Goal: Task Accomplishment & Management: Manage account settings

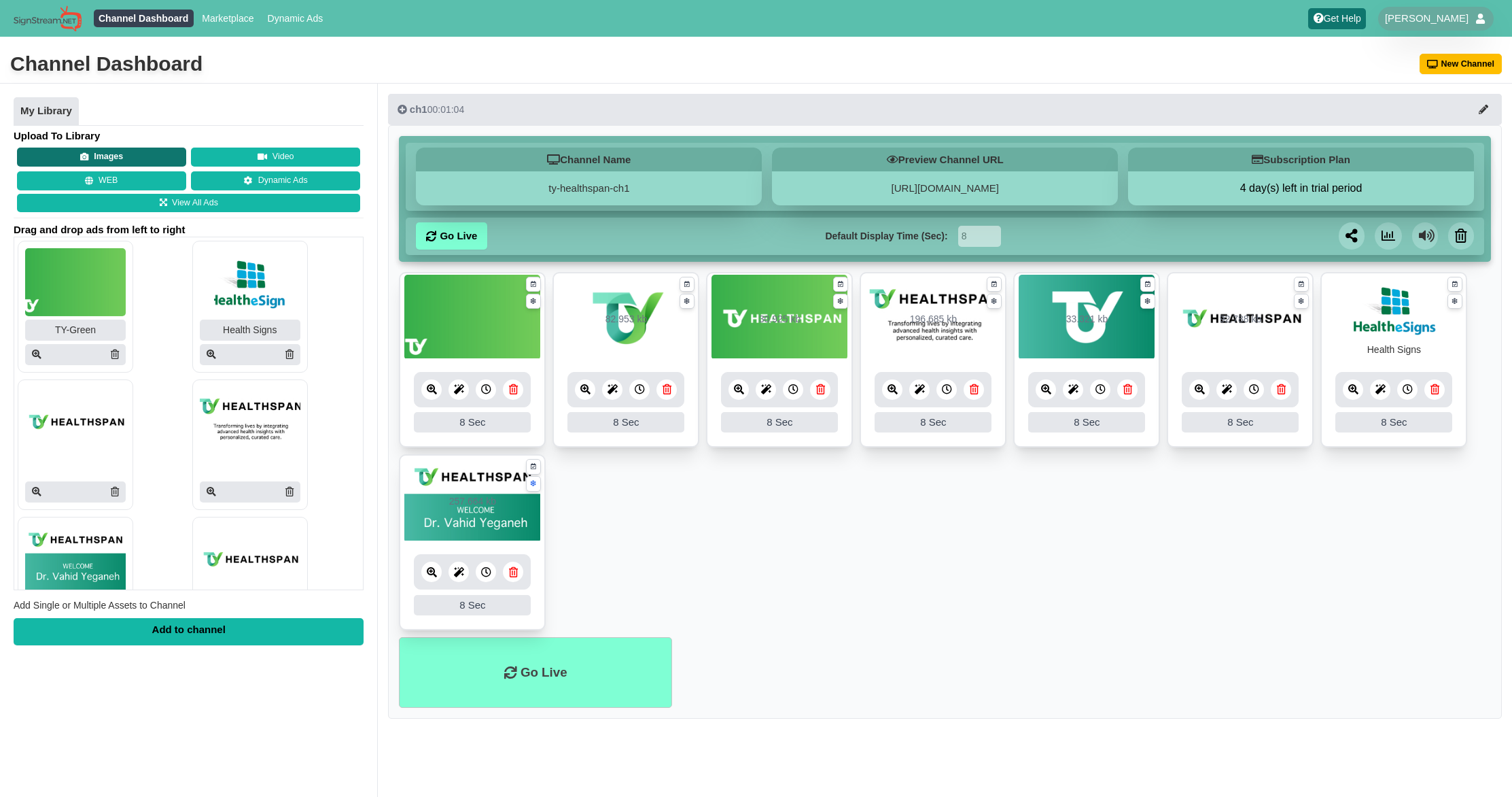
click at [98, 157] on button "Images" at bounding box center [101, 157] width 169 height 19
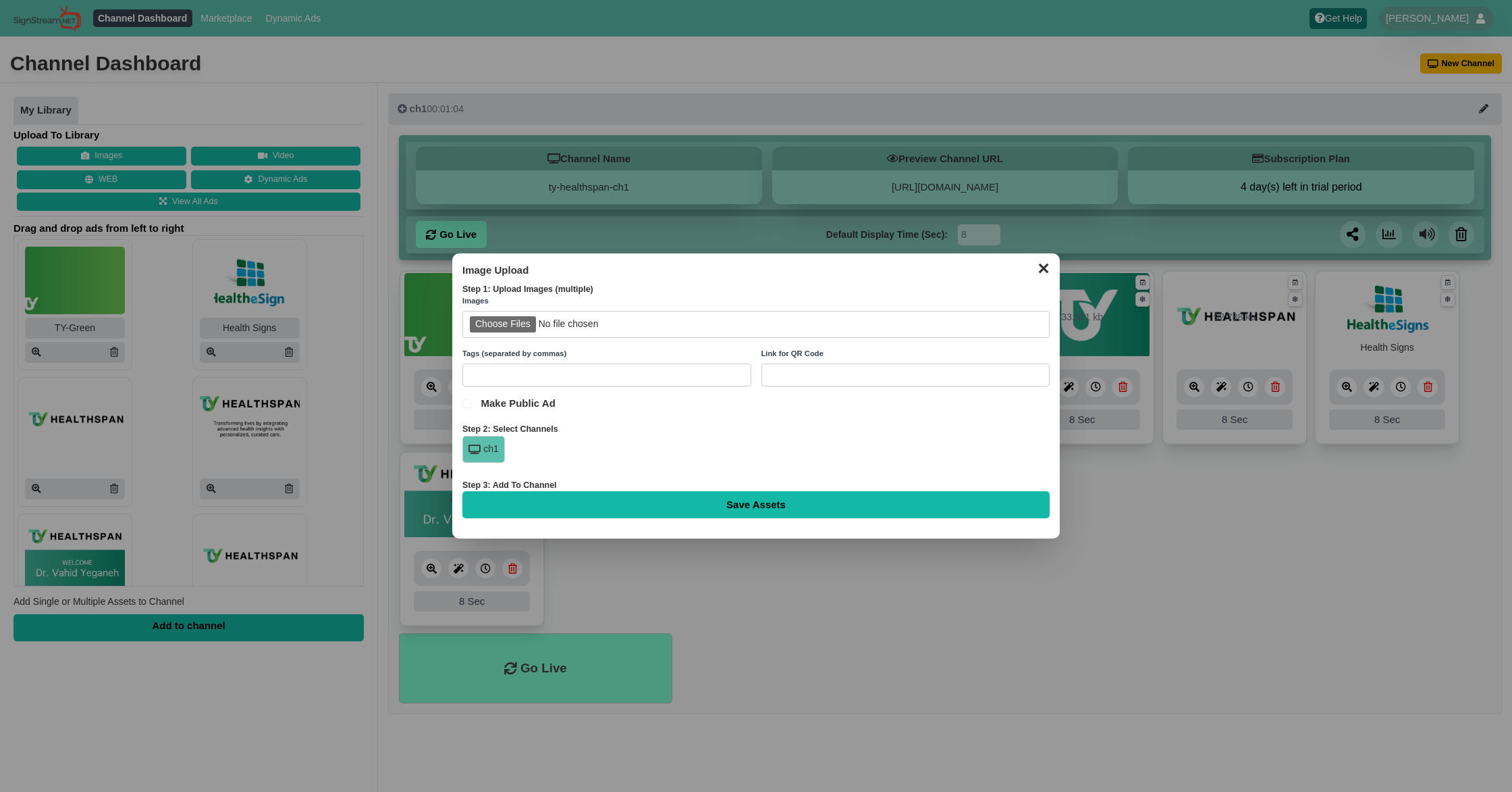
click at [484, 448] on div "ch1" at bounding box center [484, 449] width 42 height 27
click at [508, 324] on input "file" at bounding box center [756, 324] width 587 height 27
type input "C:\fakepath\Artboard 1 copy 3white.jpg"
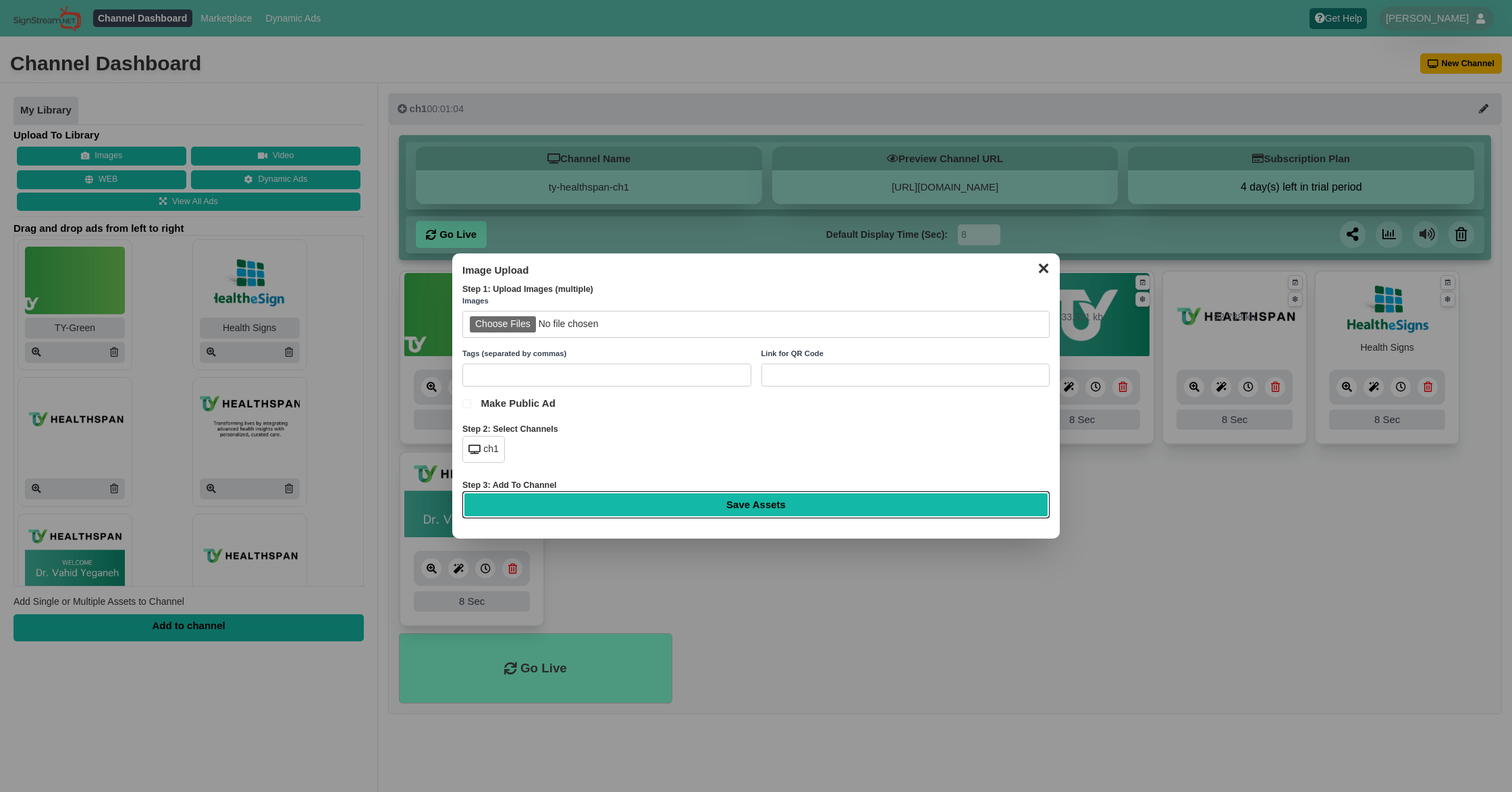
click at [729, 504] on input "Save Assets" at bounding box center [756, 505] width 587 height 27
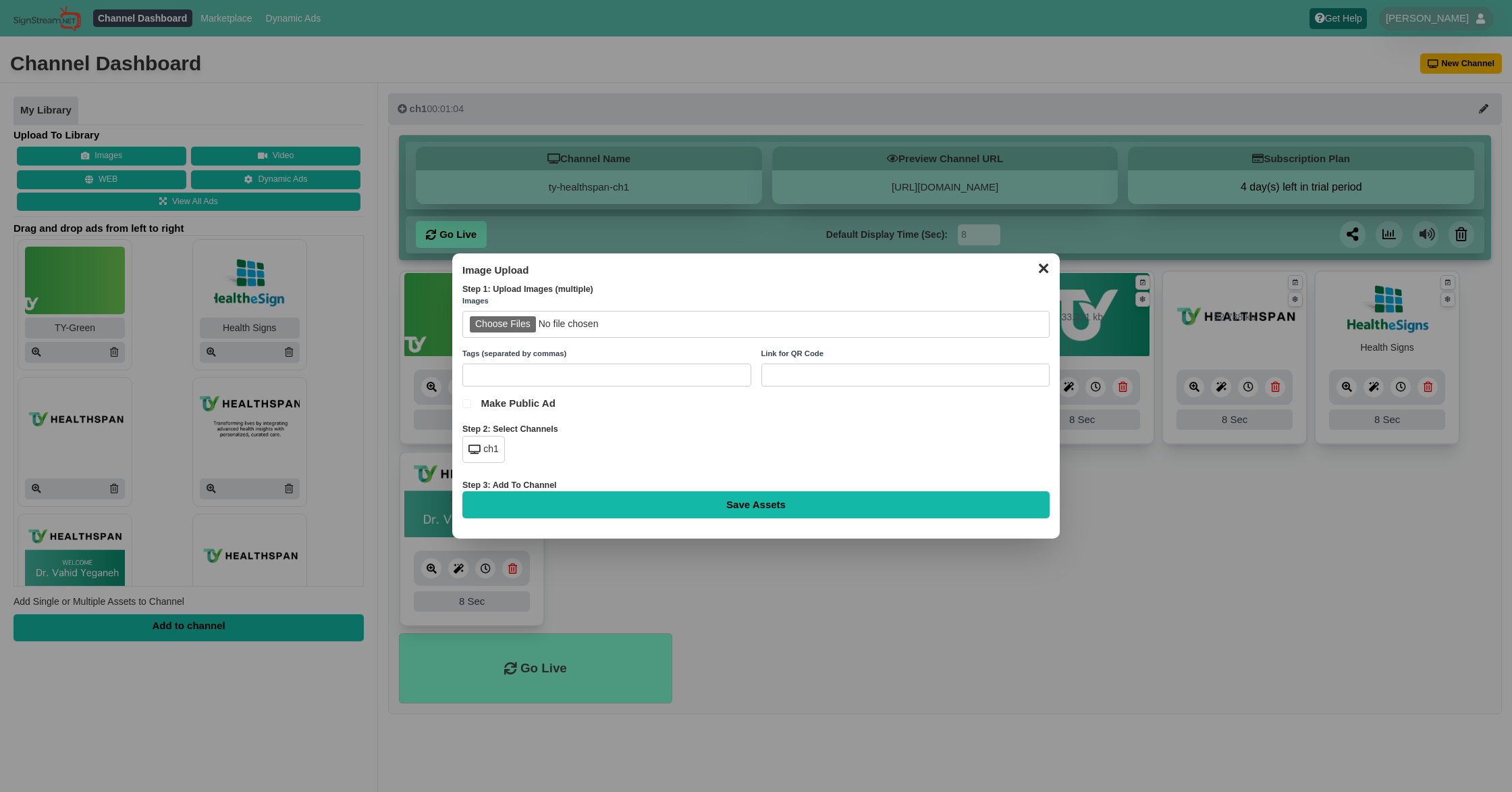
type input "Saving..."
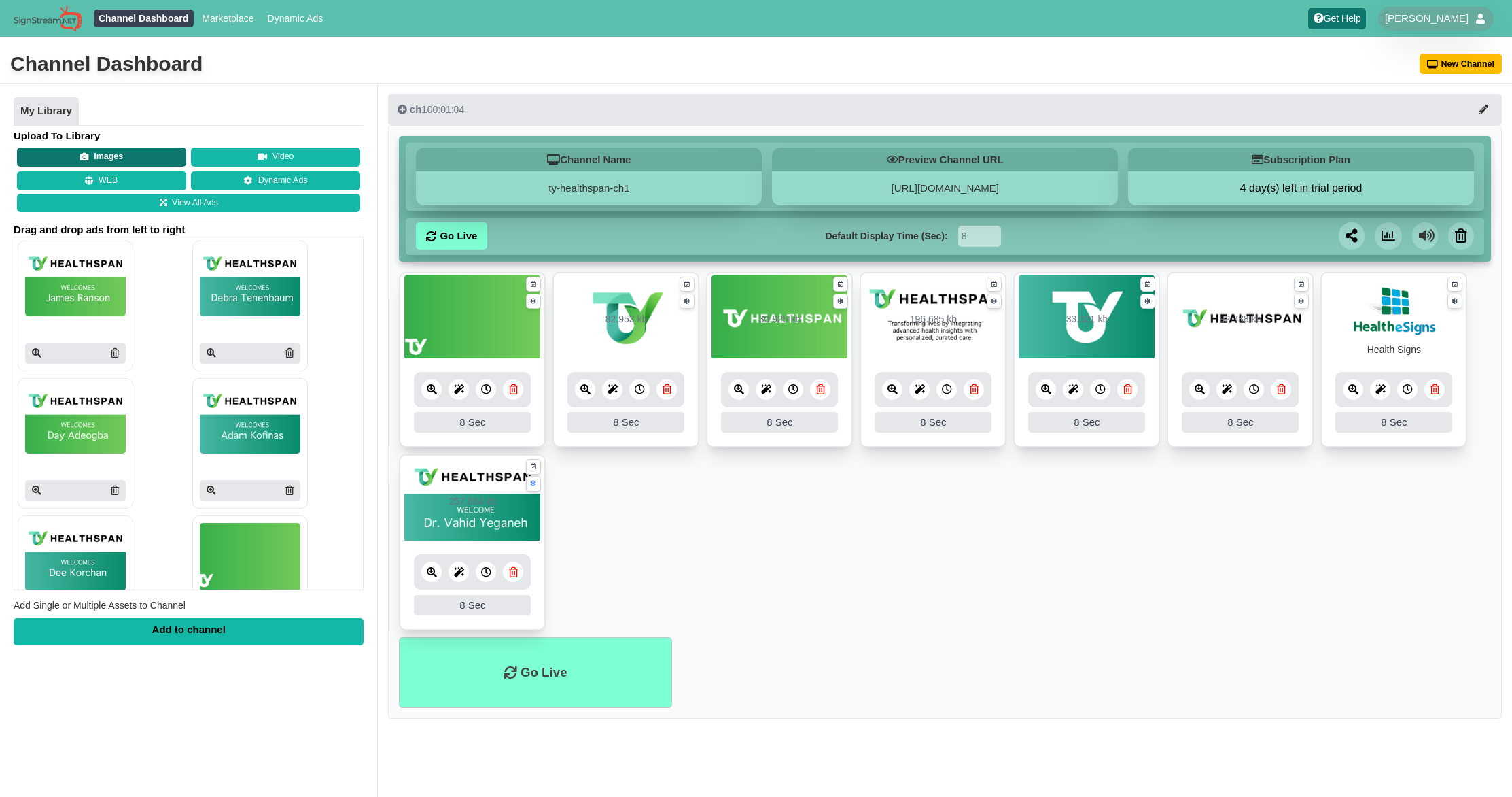
click at [98, 155] on button "Images" at bounding box center [101, 157] width 169 height 19
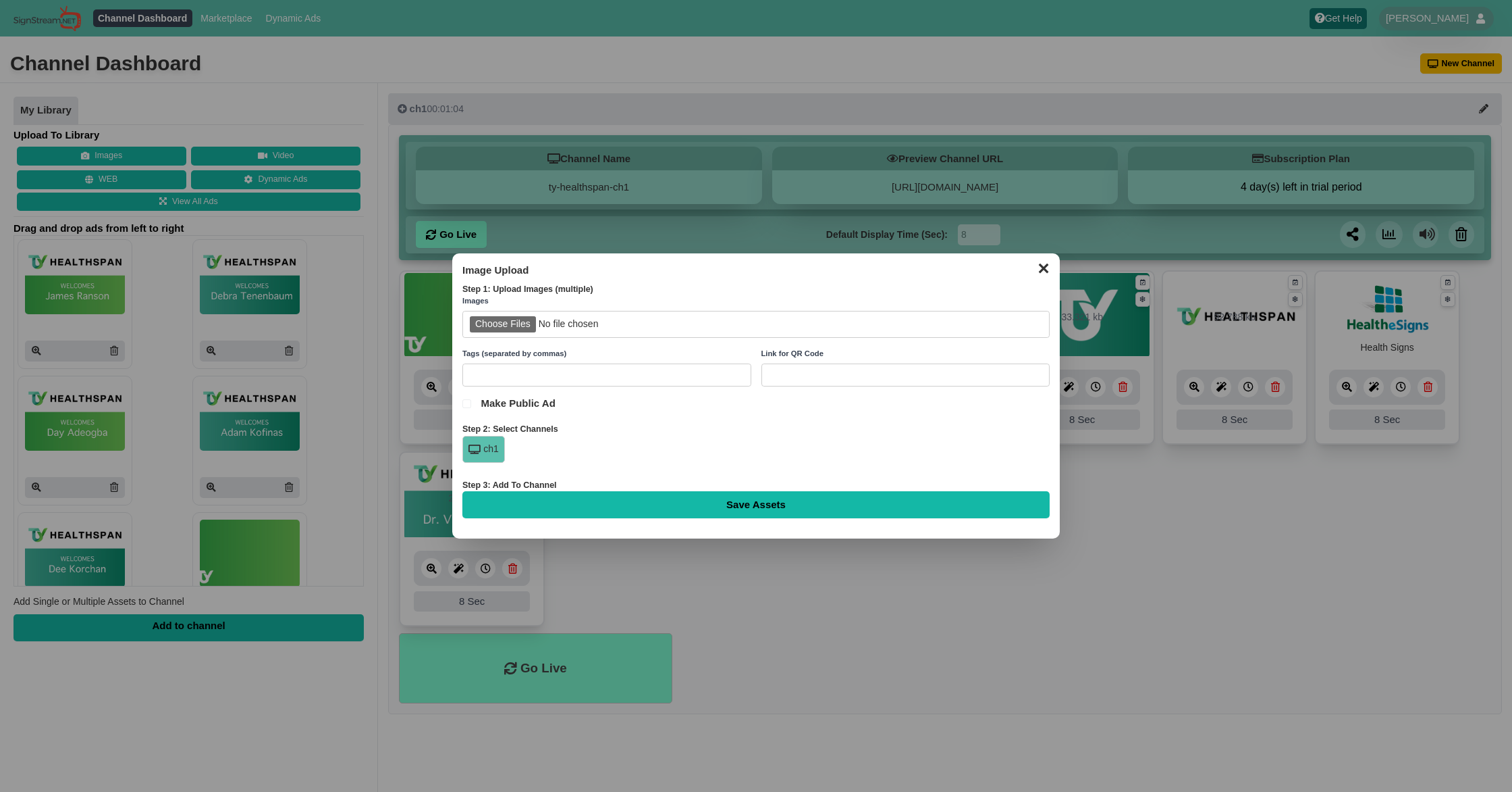
click at [1045, 269] on button "✕" at bounding box center [1043, 267] width 26 height 20
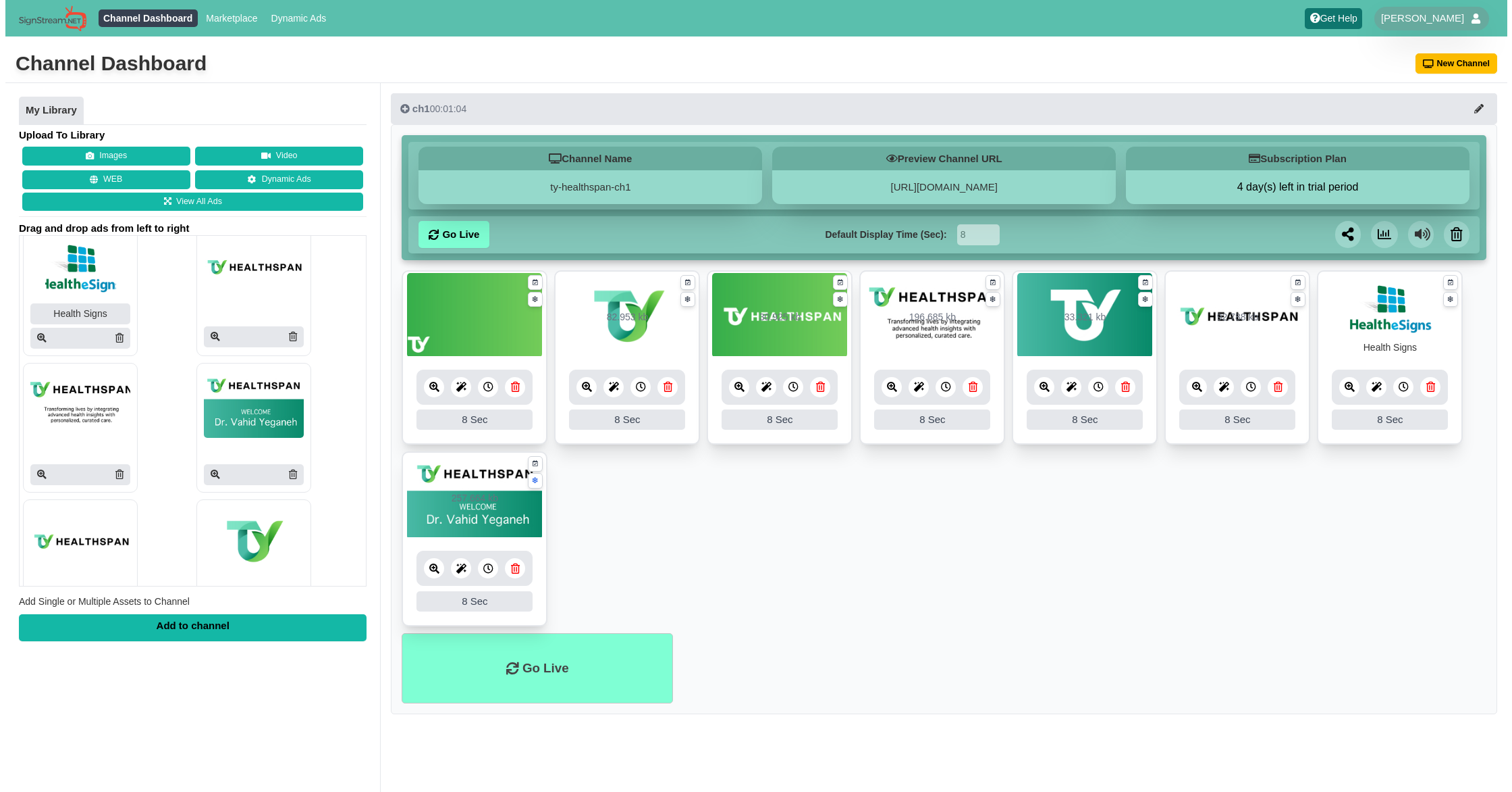
scroll to position [428, 0]
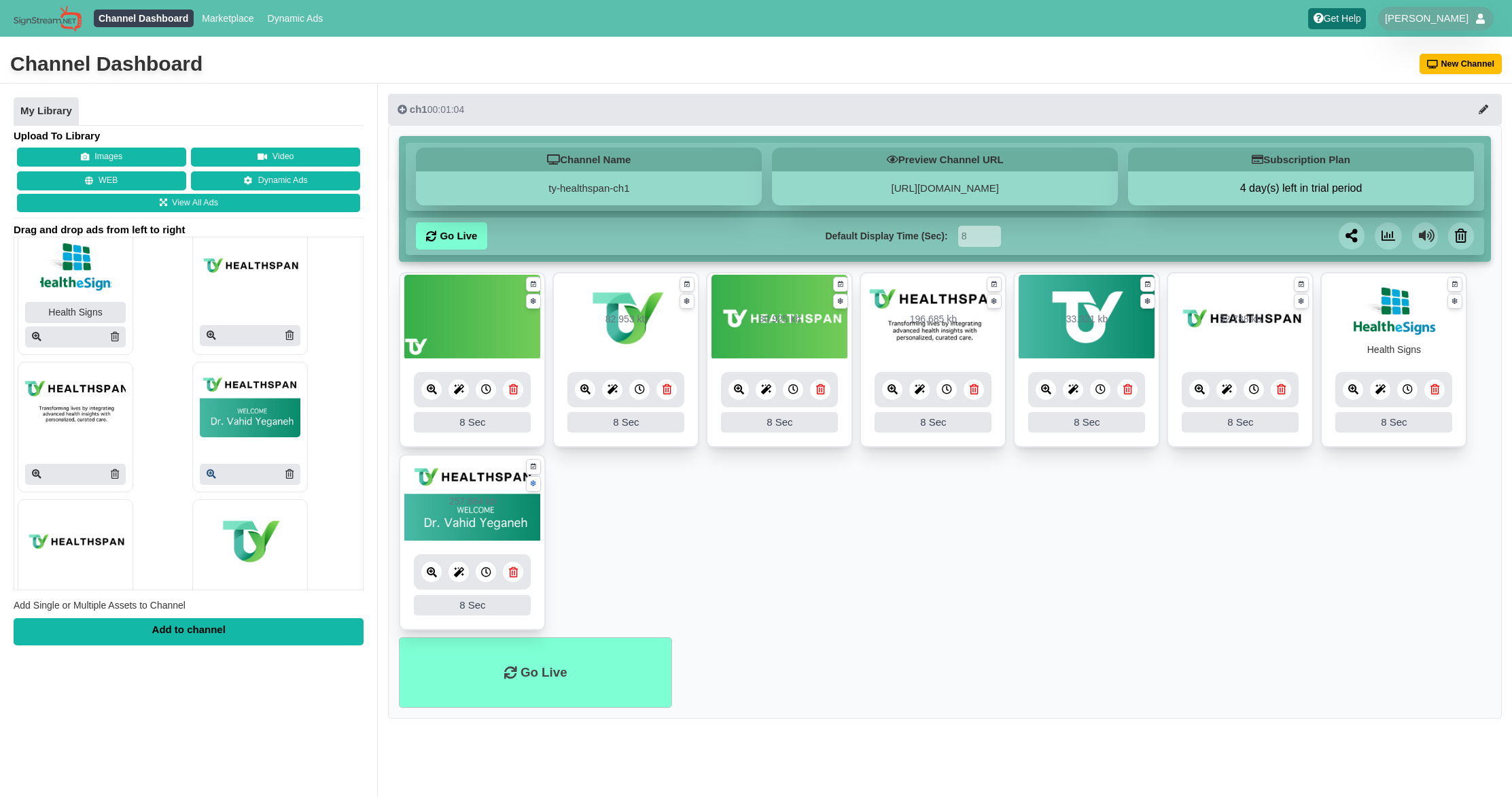
click at [207, 473] on icon at bounding box center [211, 474] width 9 height 9
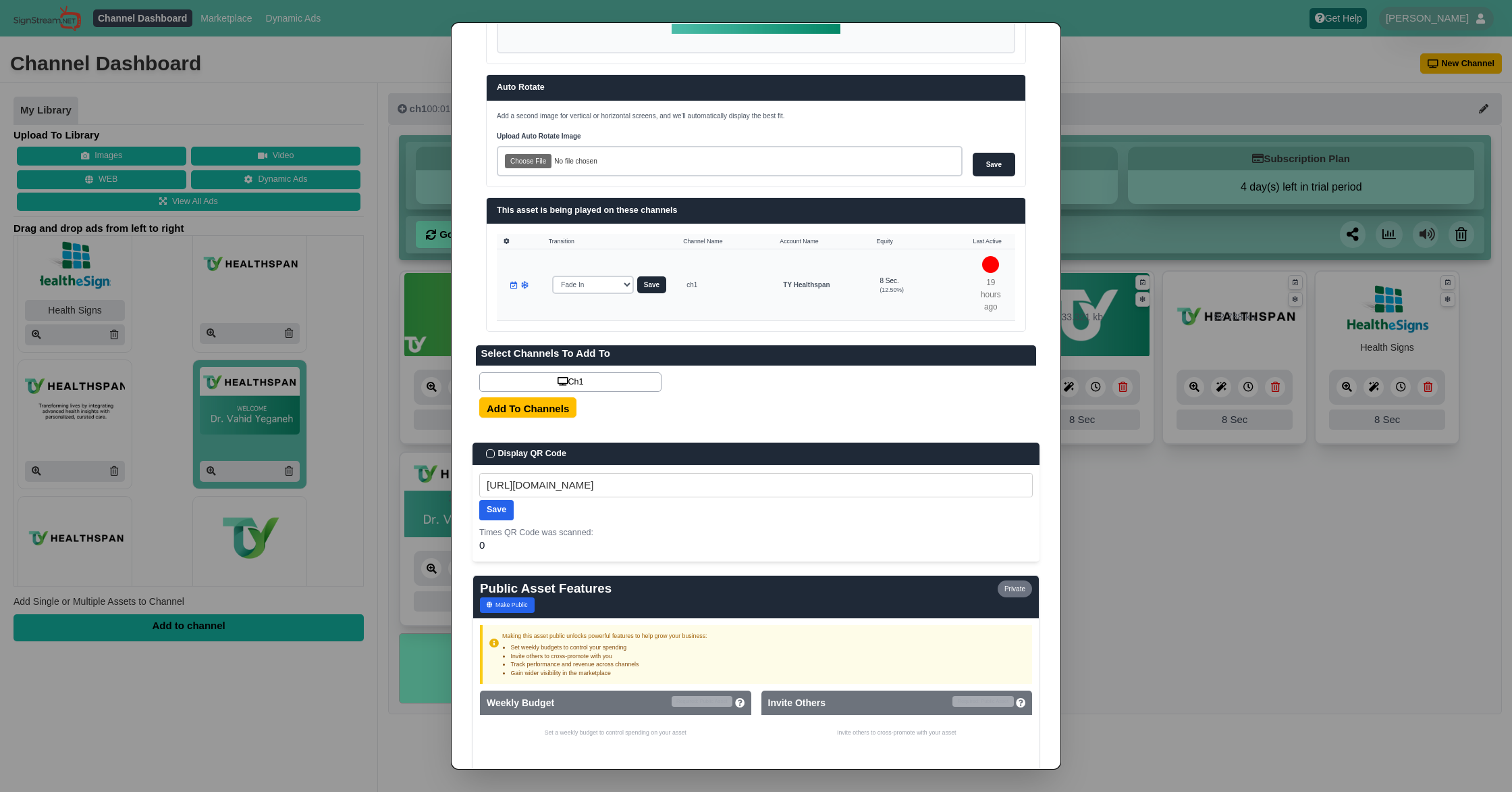
scroll to position [572, 0]
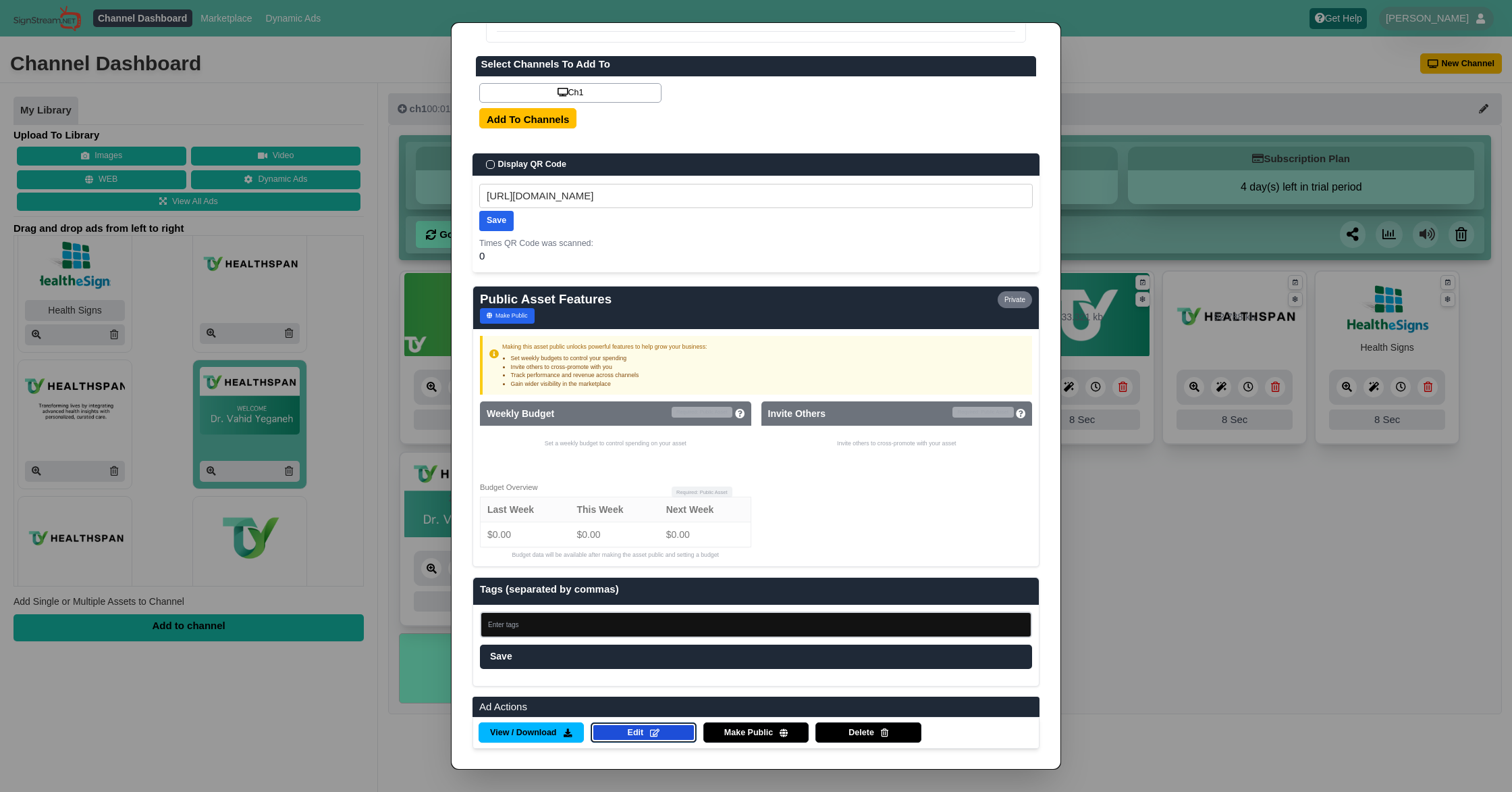
click at [628, 733] on span "Edit" at bounding box center [636, 732] width 17 height 12
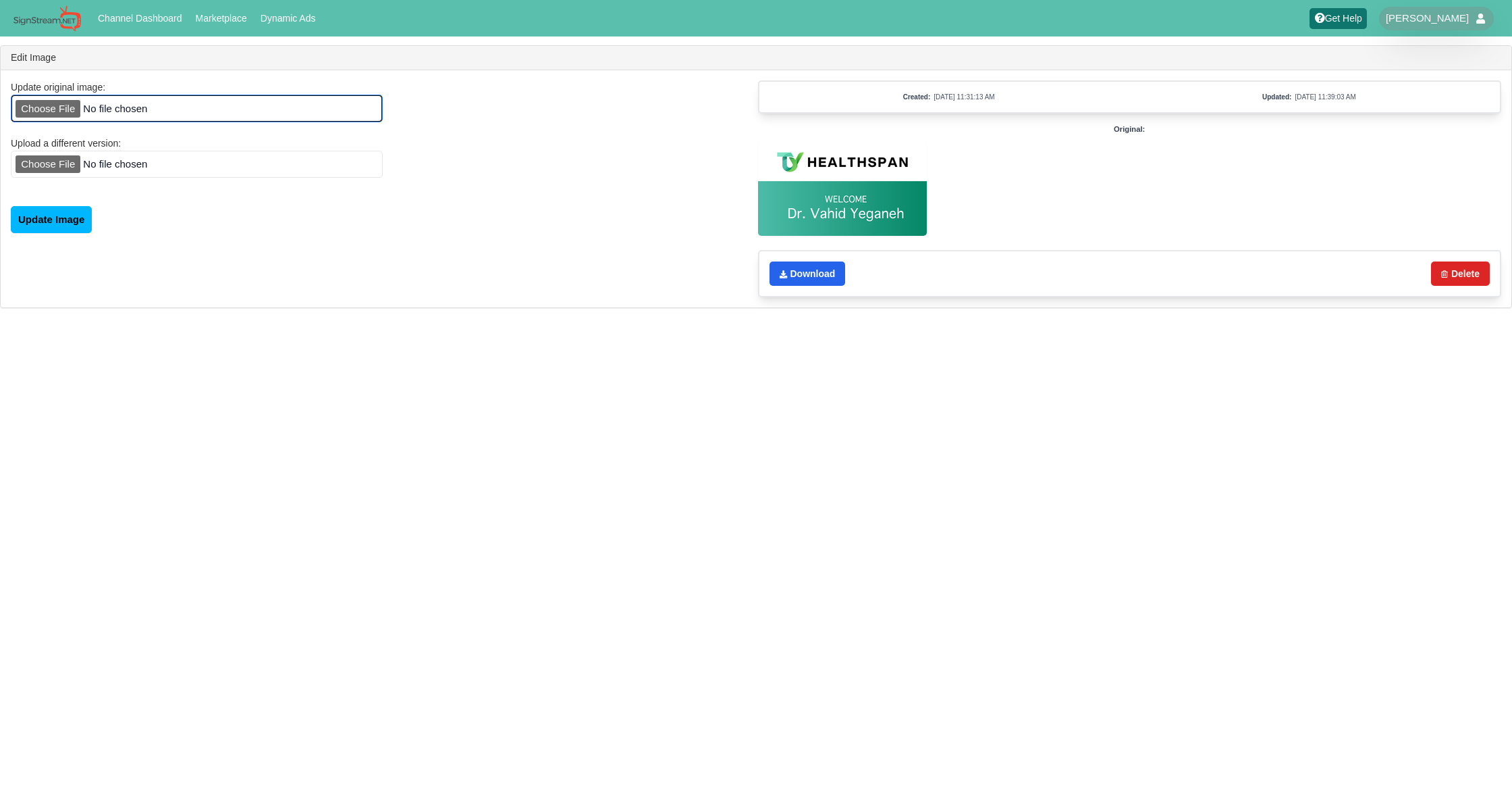
click at [42, 108] on input "file" at bounding box center [196, 108] width 372 height 27
type input "C:\fakepath\Artboard 1 copy 2white.jpg"
click at [71, 225] on input "Update Image" at bounding box center [51, 220] width 81 height 27
type input "Saving..."
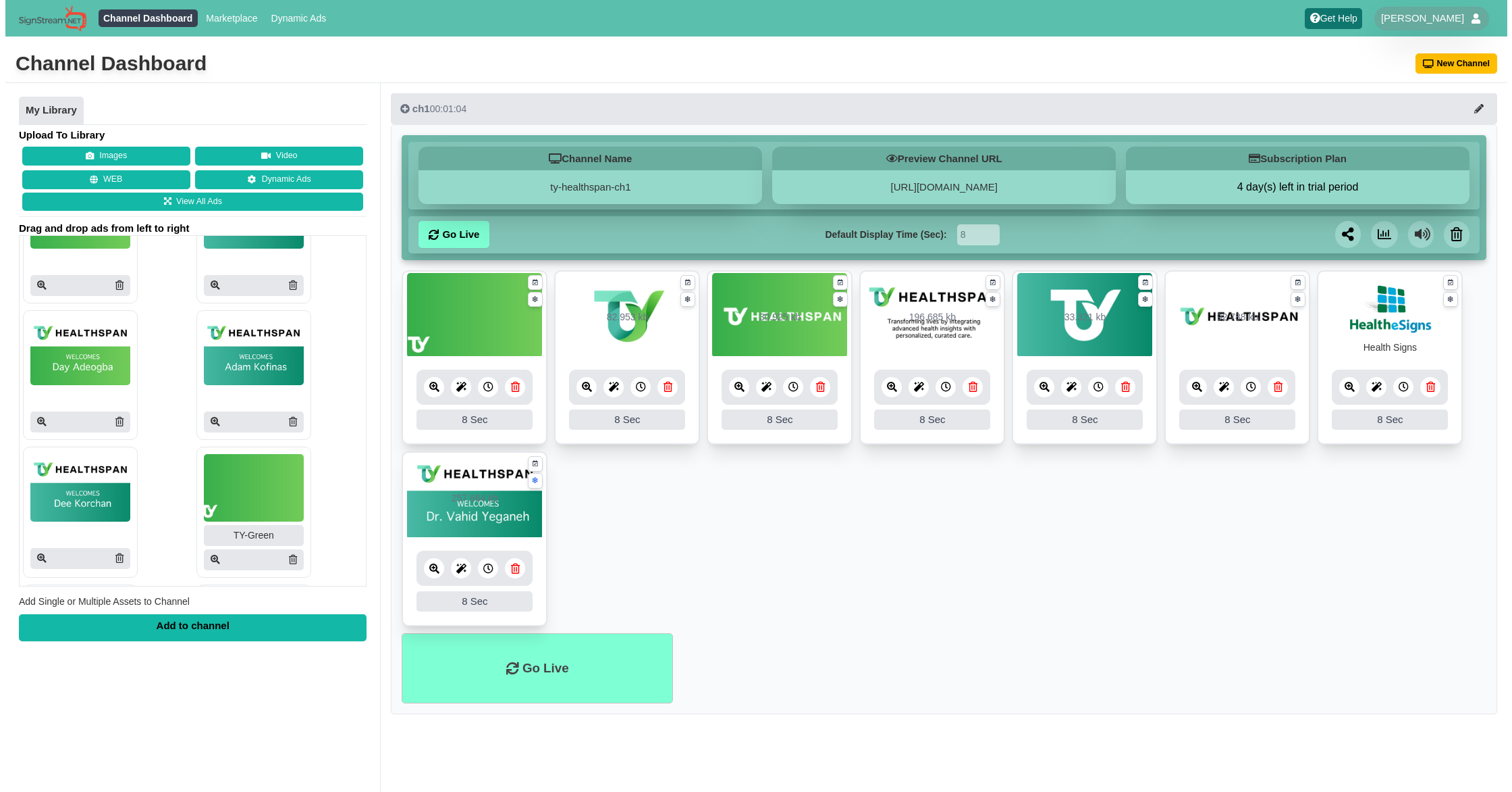
scroll to position [69, 0]
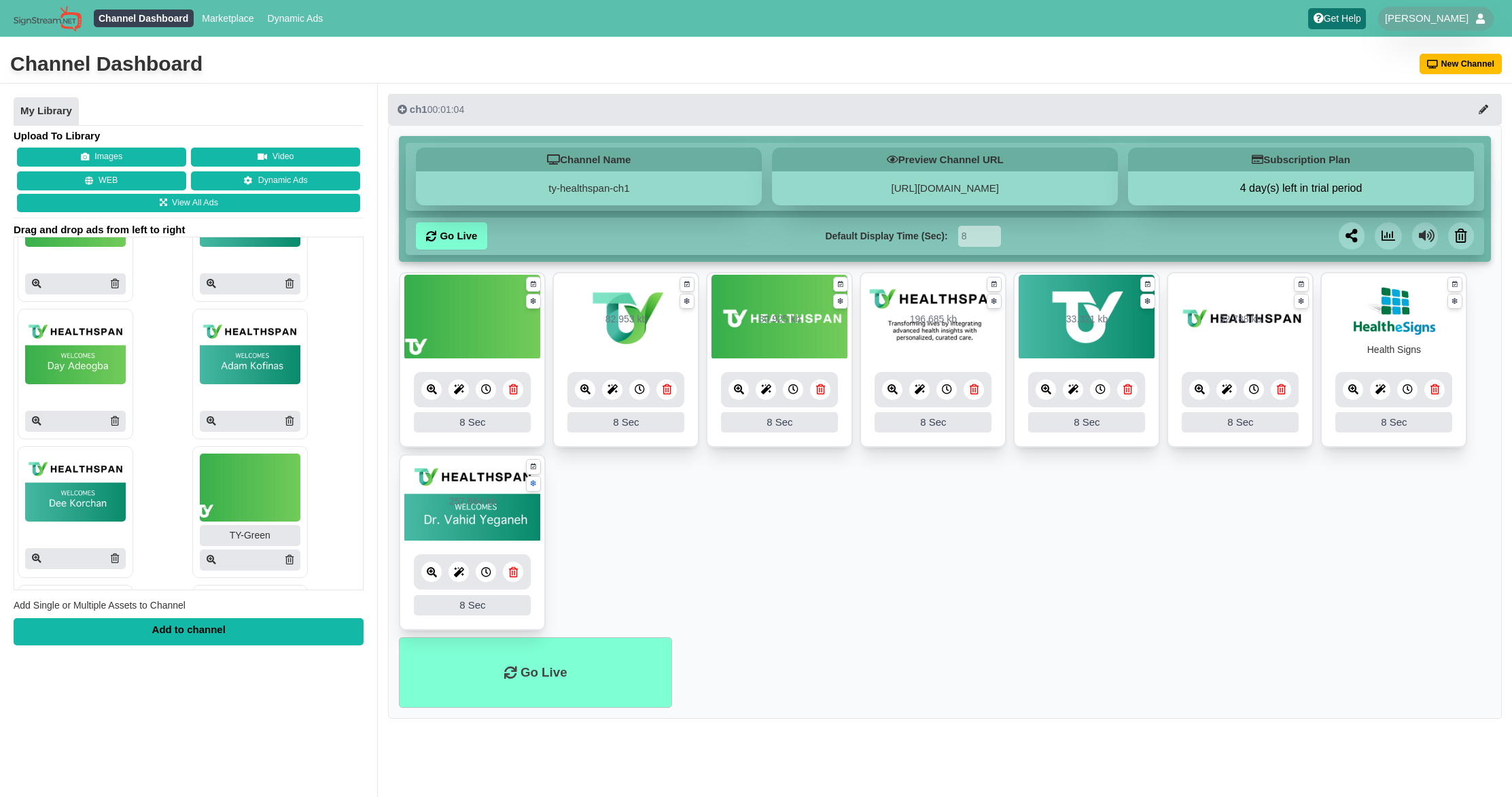
click at [90, 484] on img at bounding box center [75, 488] width 101 height 68
click at [180, 635] on div "Add to channel" at bounding box center [188, 631] width 350 height 28
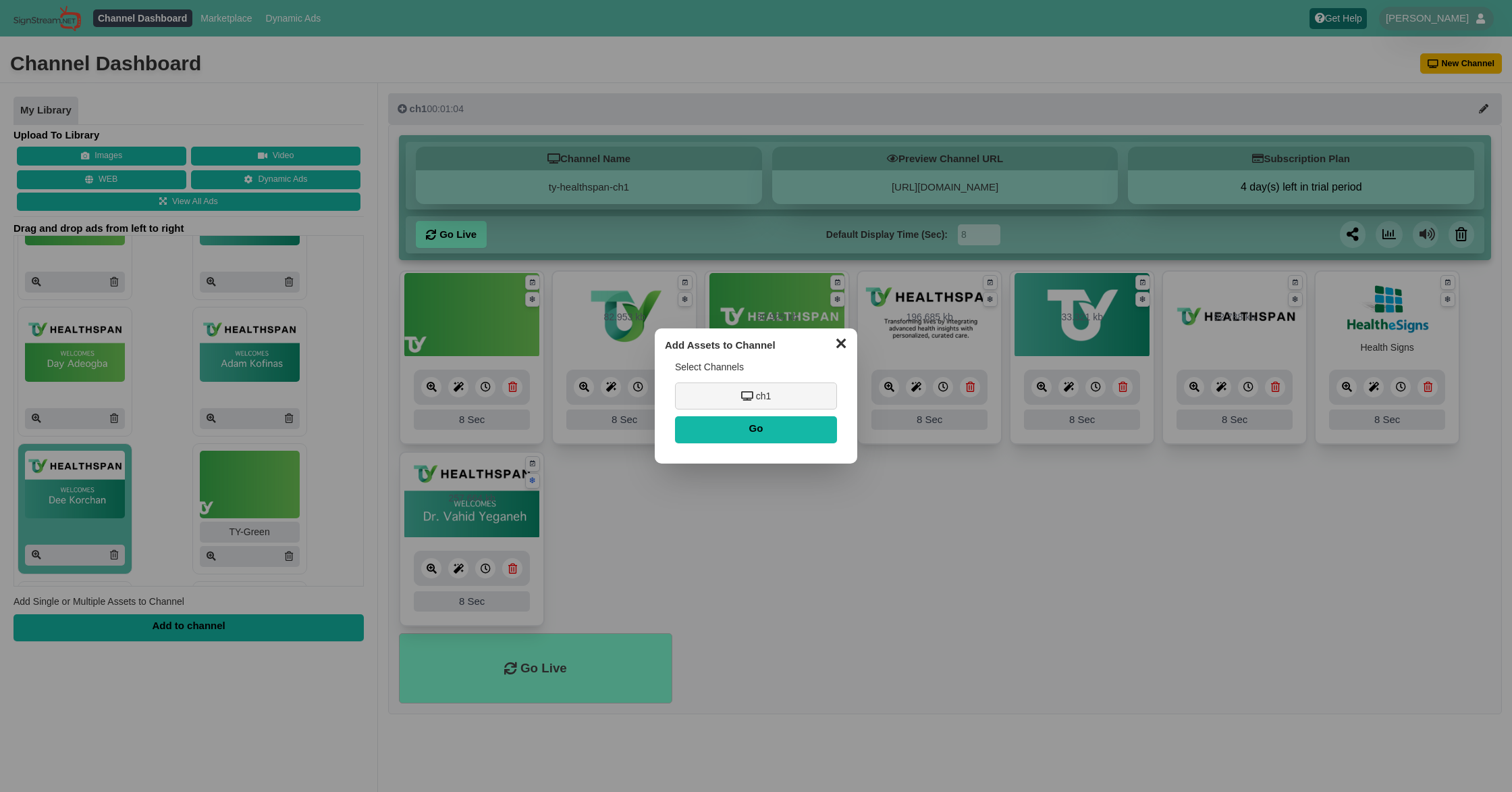
click at [763, 397] on div "ch1" at bounding box center [756, 396] width 162 height 27
click at [763, 434] on input "Go" at bounding box center [756, 429] width 162 height 27
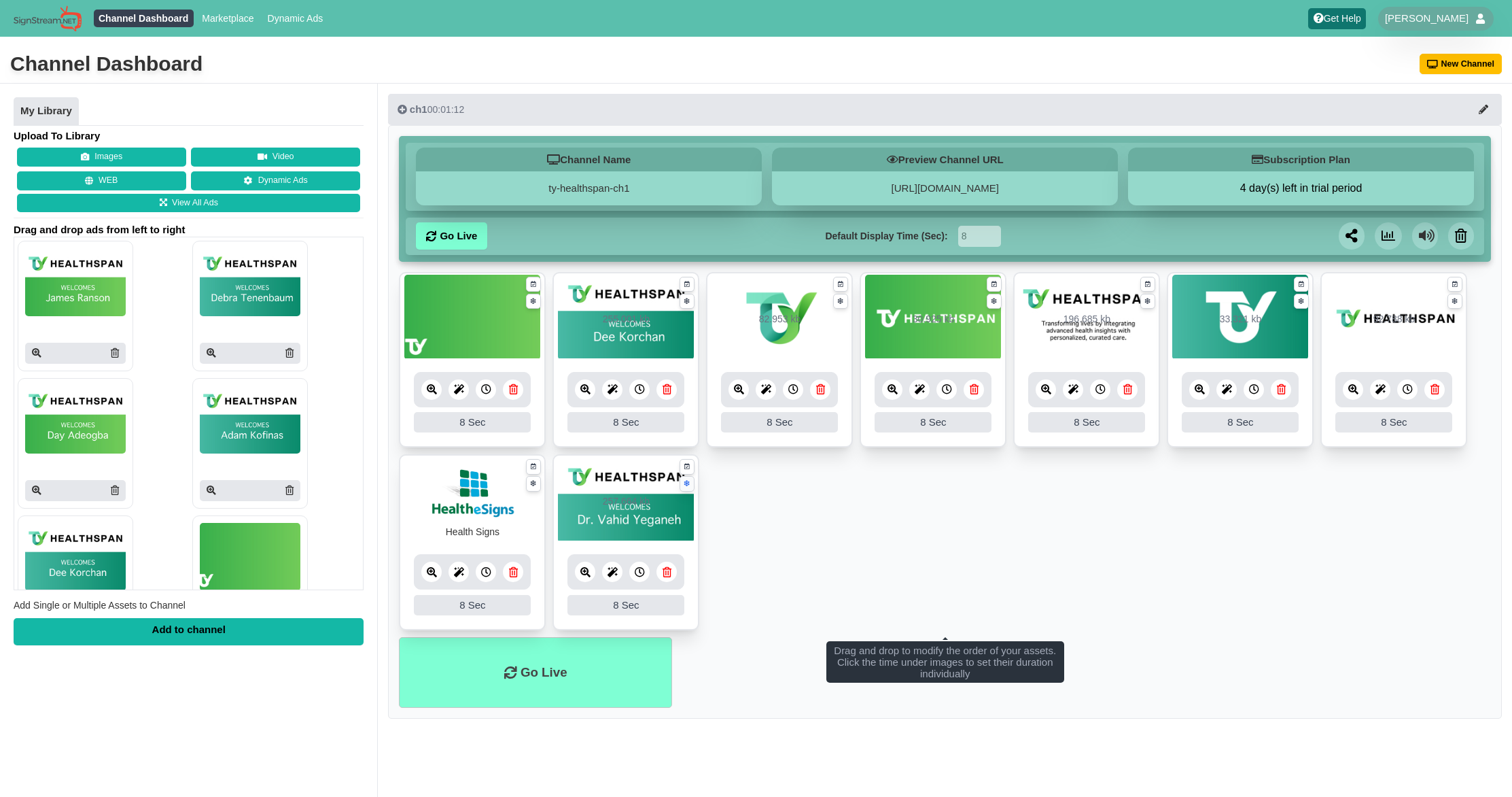
click at [688, 483] on icon at bounding box center [687, 484] width 6 height 9
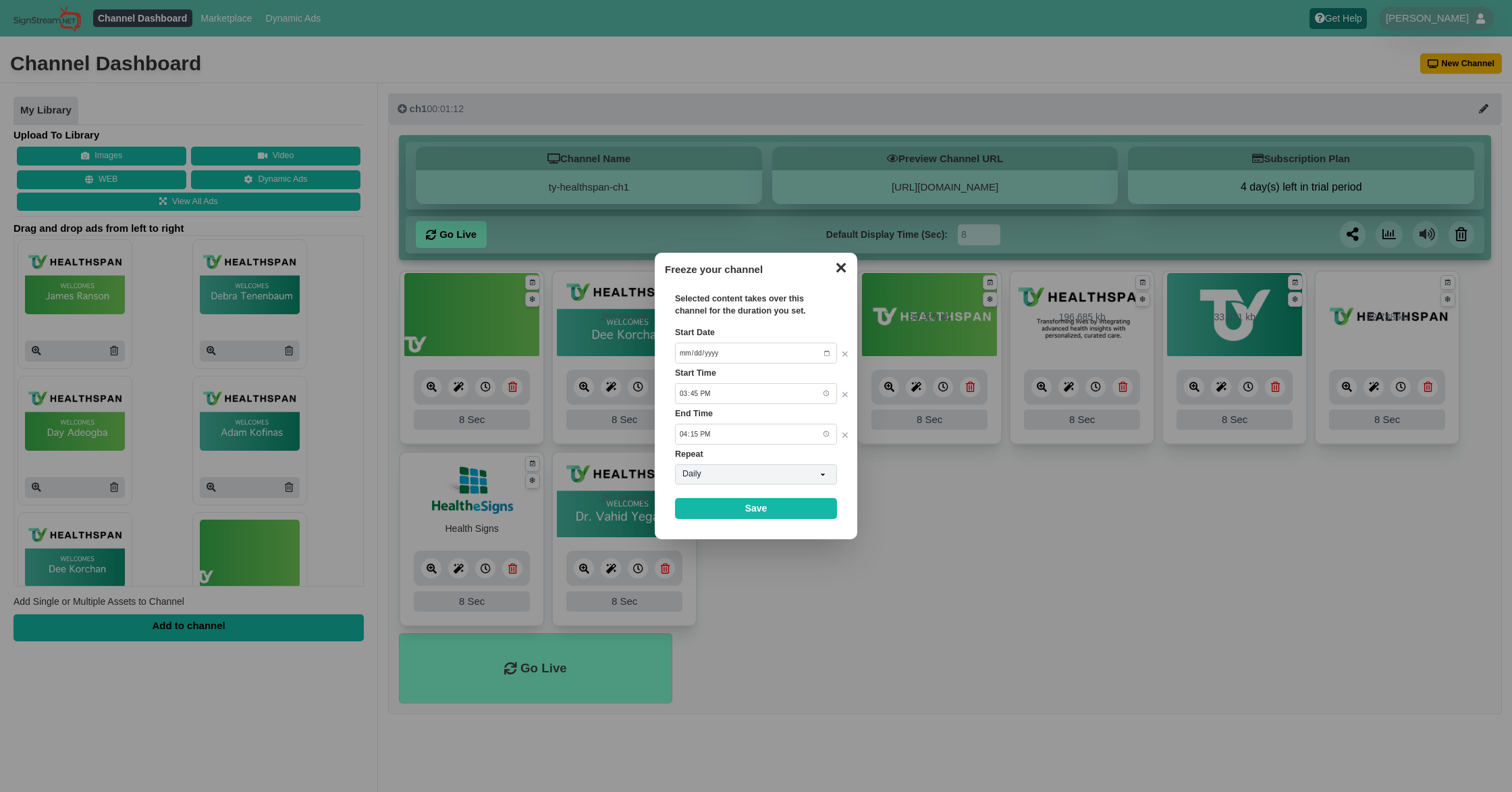
click at [845, 270] on button "✕" at bounding box center [841, 266] width 26 height 20
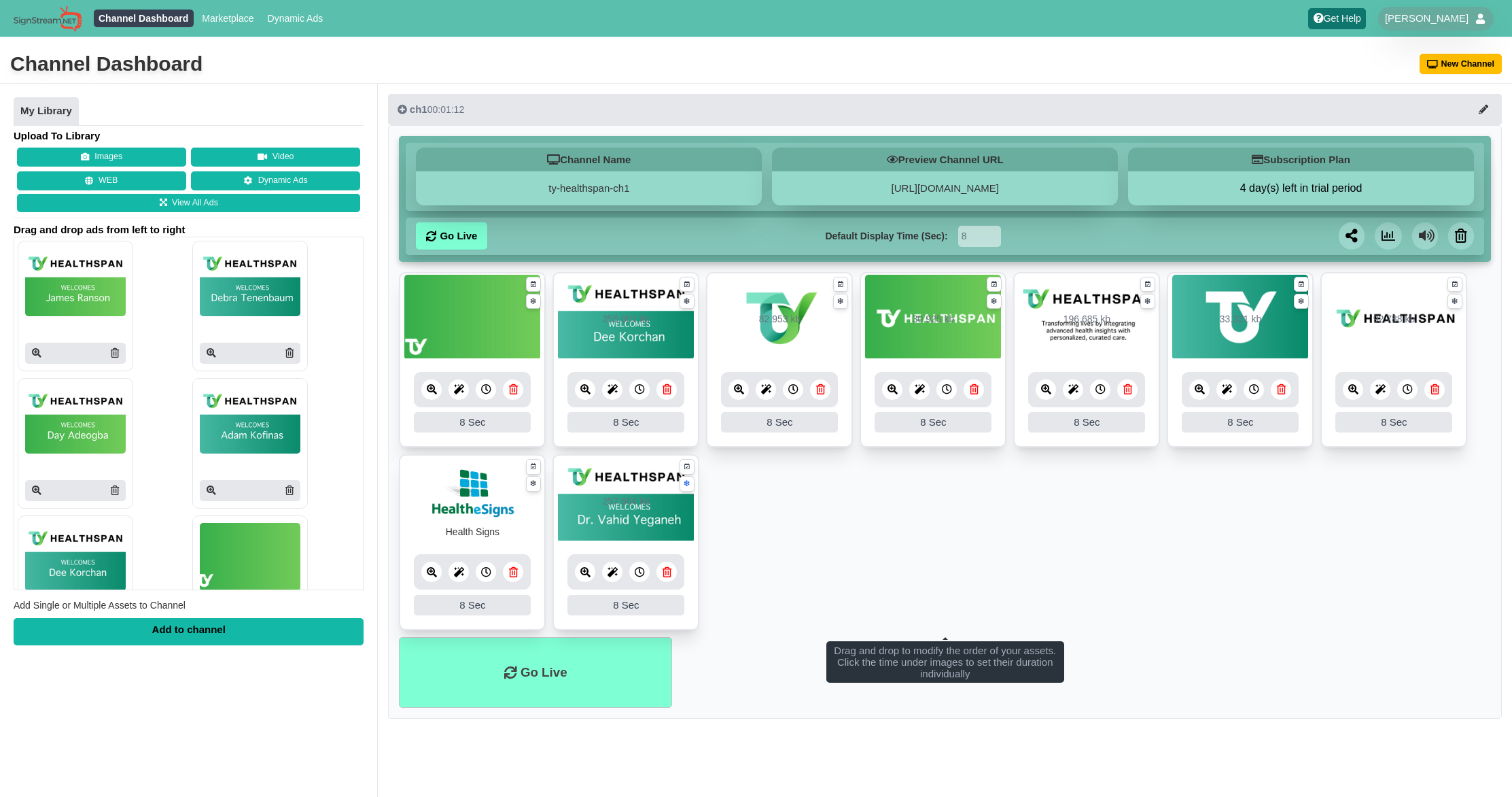
click at [634, 388] on div at bounding box center [639, 389] width 20 height 20
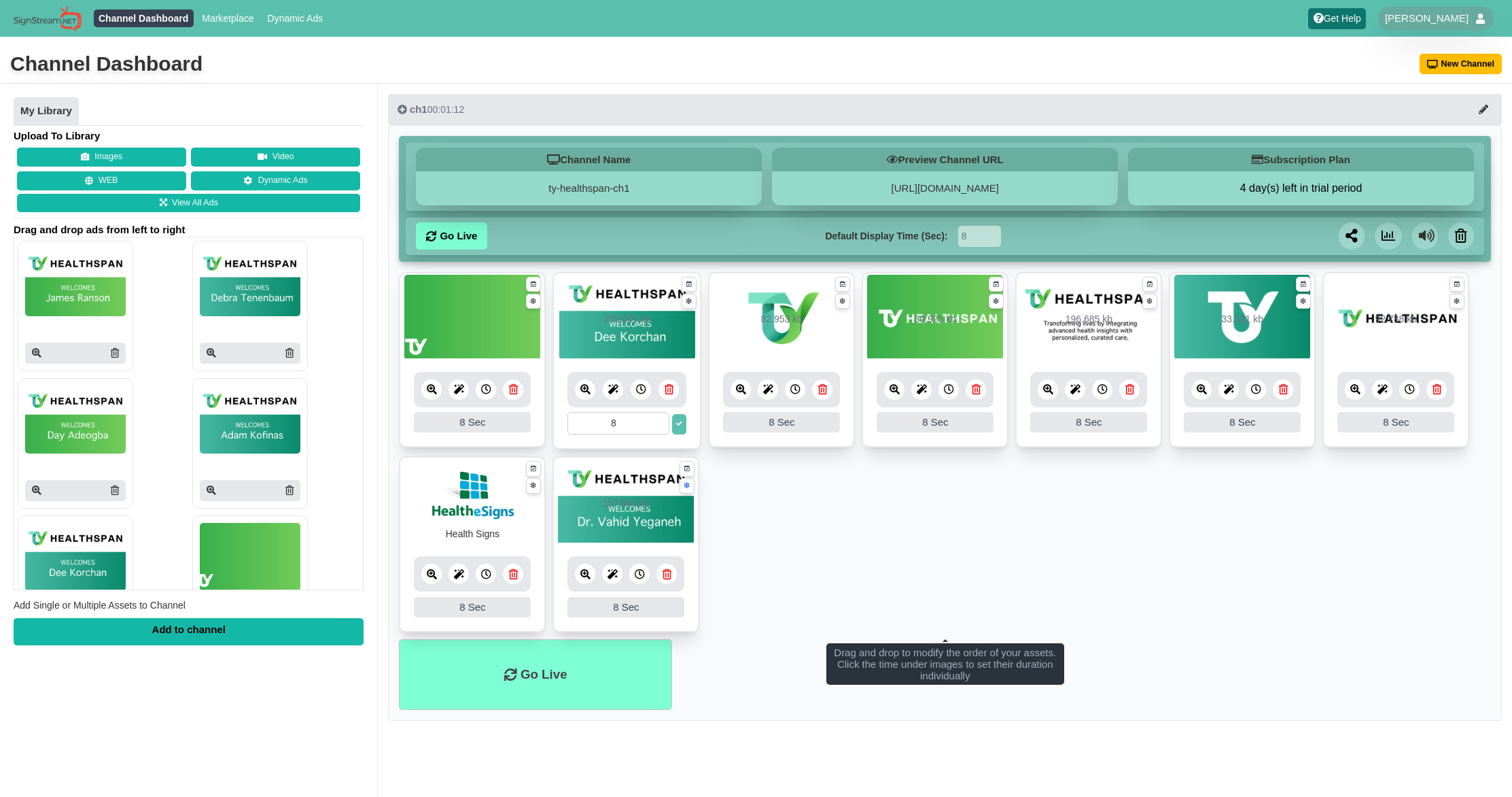
click at [634, 388] on div at bounding box center [641, 389] width 20 height 20
click at [689, 285] on icon at bounding box center [689, 284] width 6 height 9
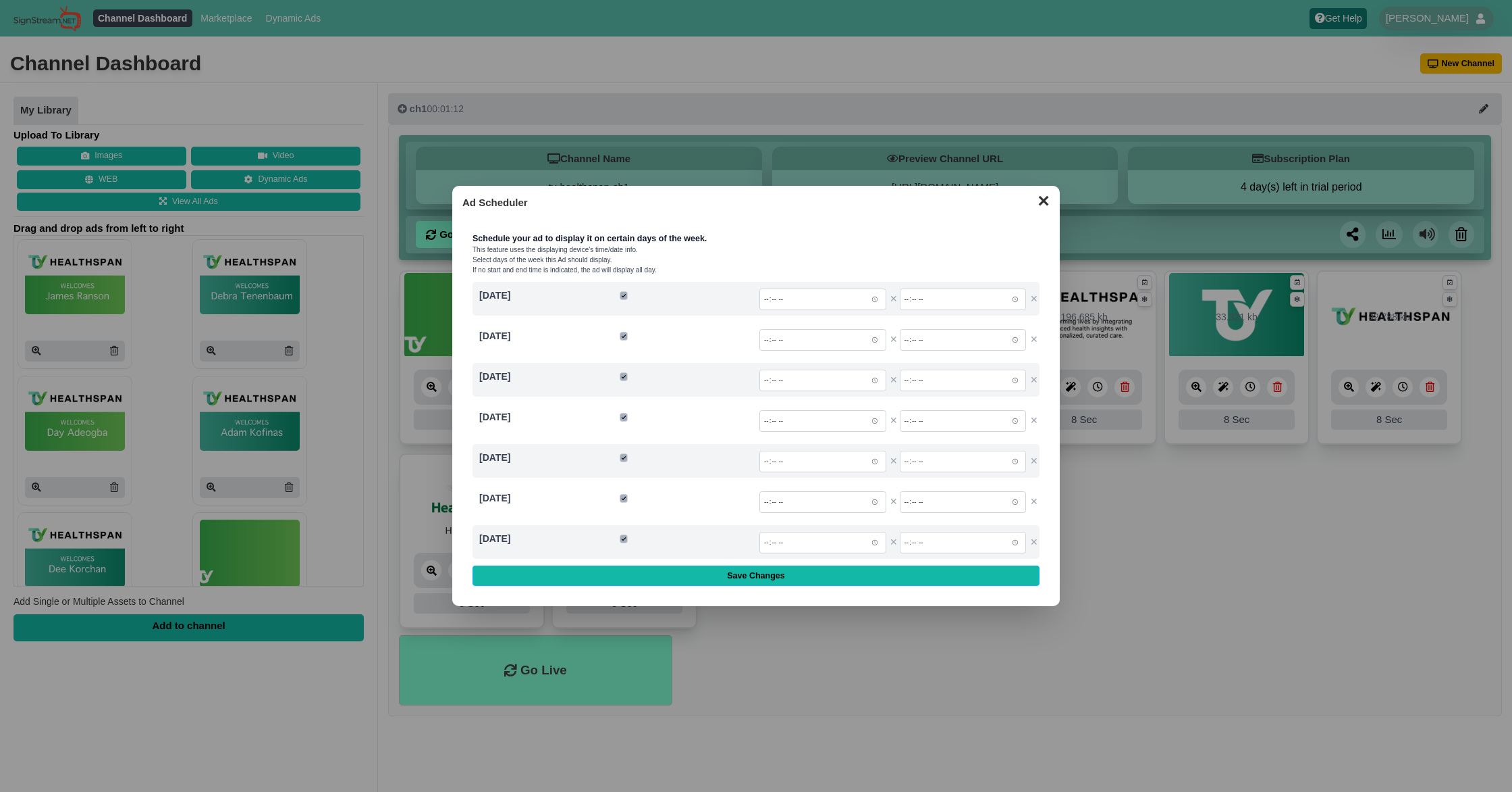
click at [1039, 206] on button "✕" at bounding box center [1043, 199] width 26 height 20
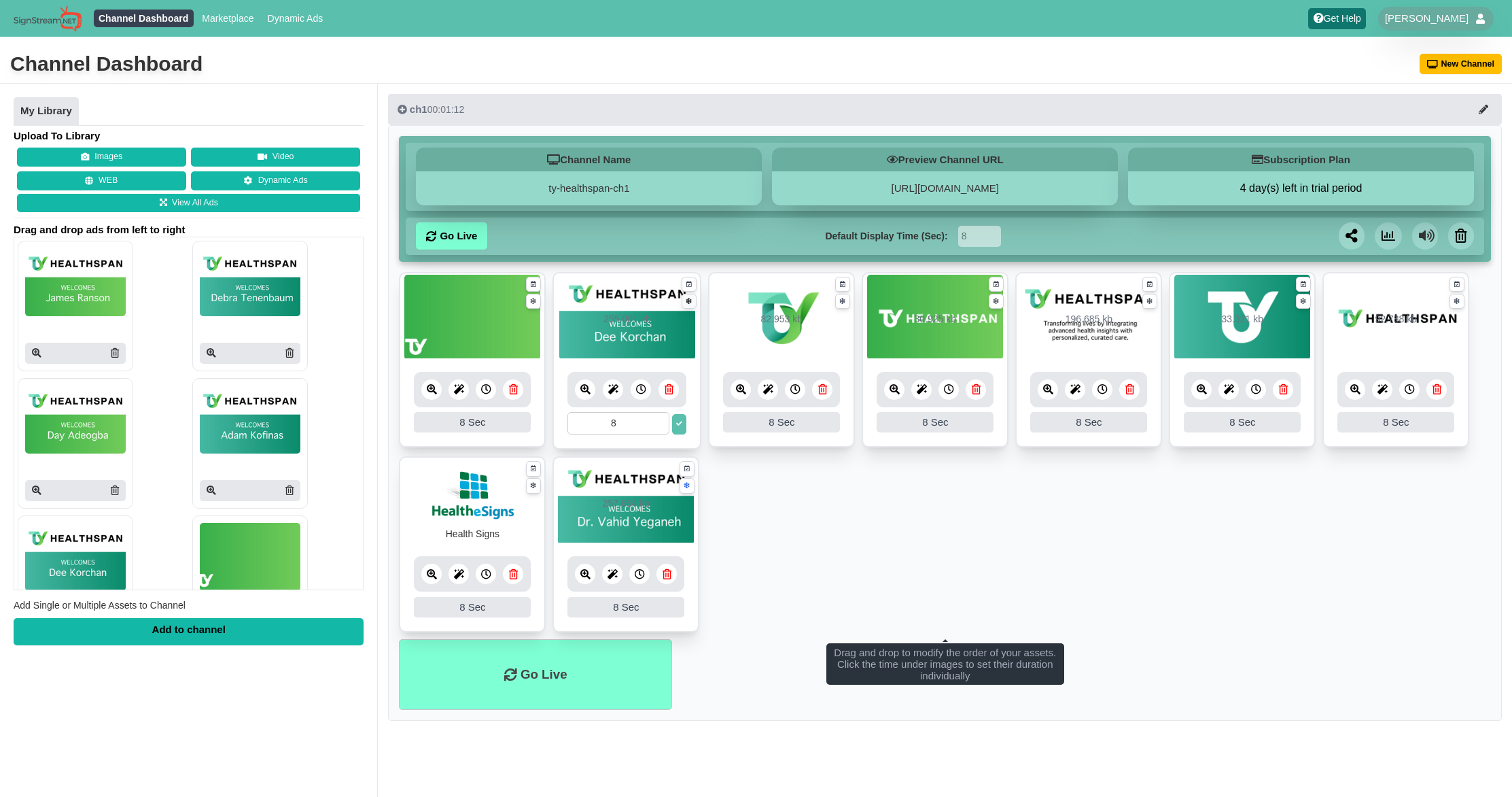
click at [689, 299] on icon at bounding box center [689, 301] width 6 height 9
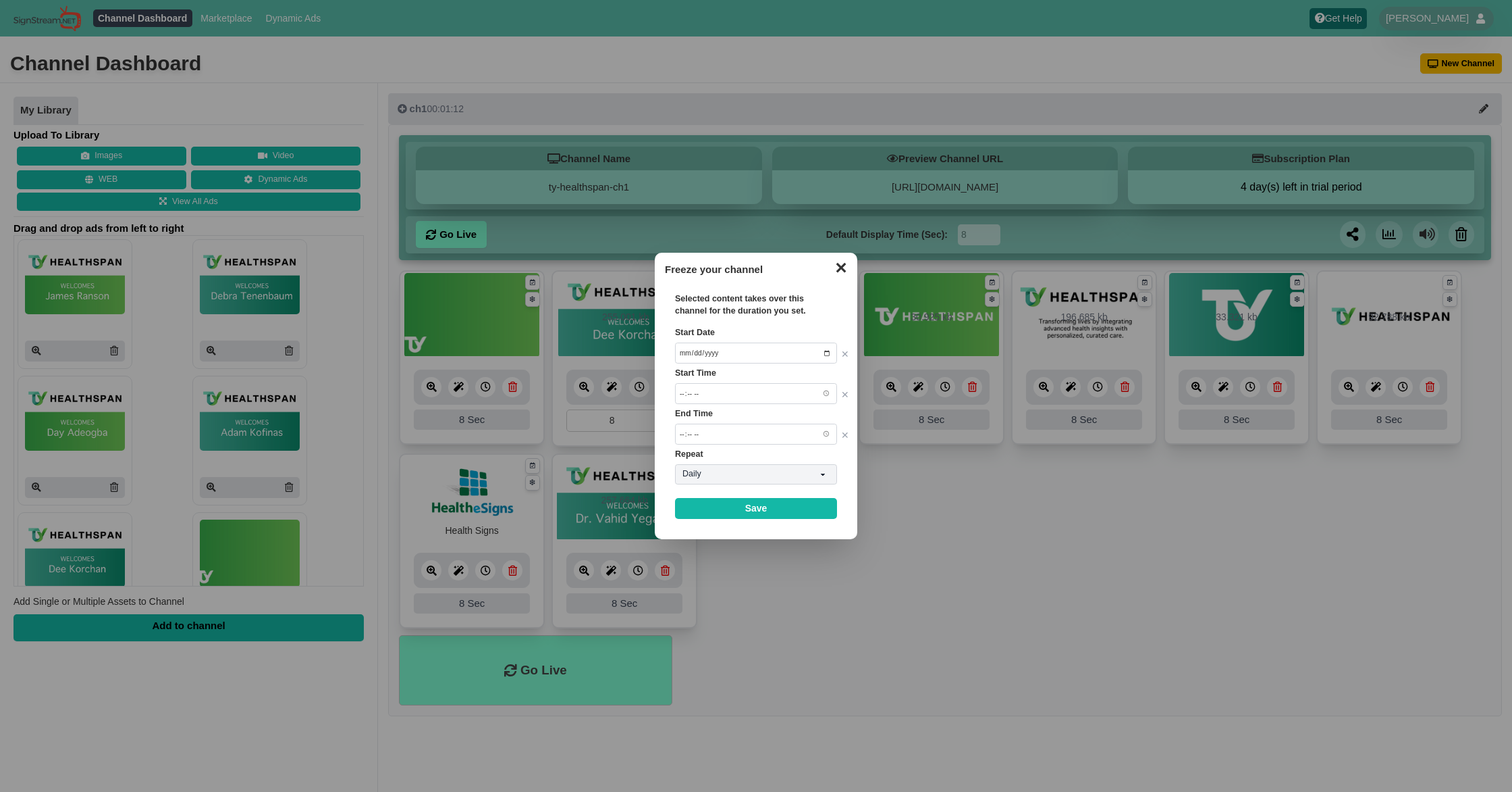
click at [828, 351] on input "Start Date" at bounding box center [756, 353] width 162 height 22
type input "2025-08-19"
click at [788, 398] on input "Start Time" at bounding box center [756, 394] width 162 height 22
type input "09:35"
click at [748, 441] on input "End Time" at bounding box center [756, 434] width 162 height 22
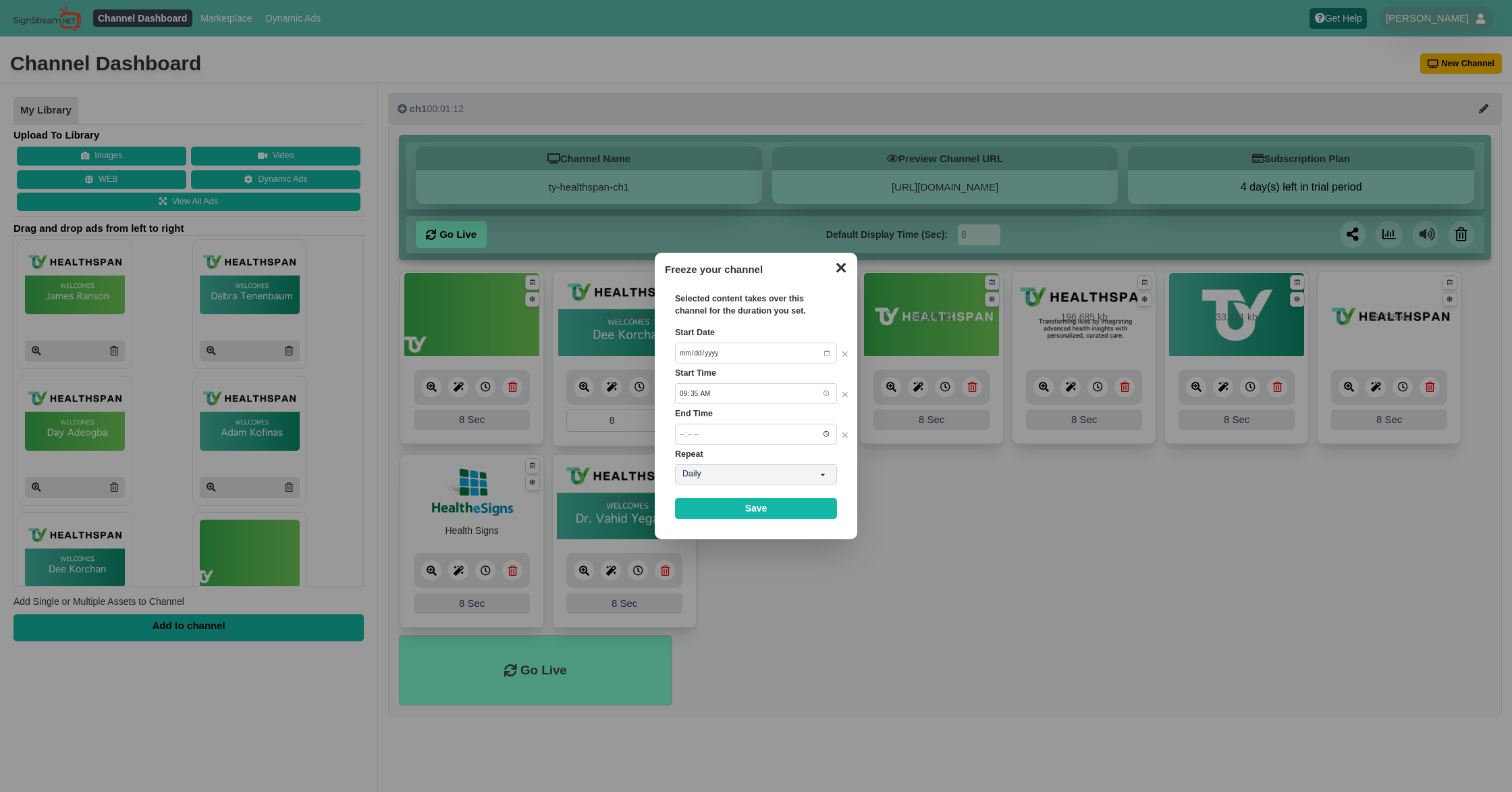
type input "09:55"
click at [741, 470] on select "Daily Weekly Monthly" at bounding box center [756, 474] width 162 height 20
click at [754, 507] on link "Save" at bounding box center [756, 508] width 162 height 21
